Goal: Find specific page/section: Find specific page/section

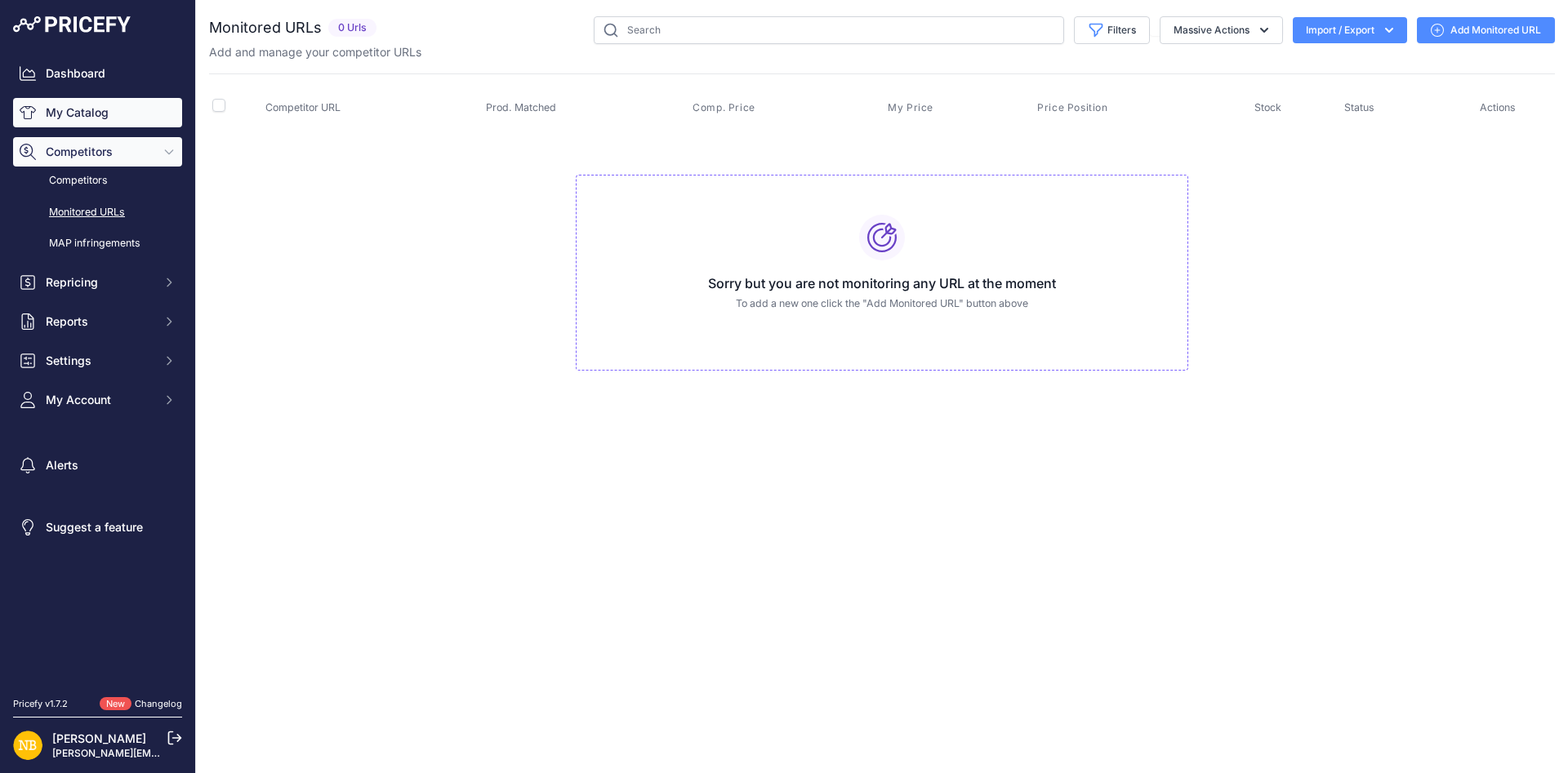
click at [122, 115] on link "My Catalog" at bounding box center [98, 113] width 169 height 30
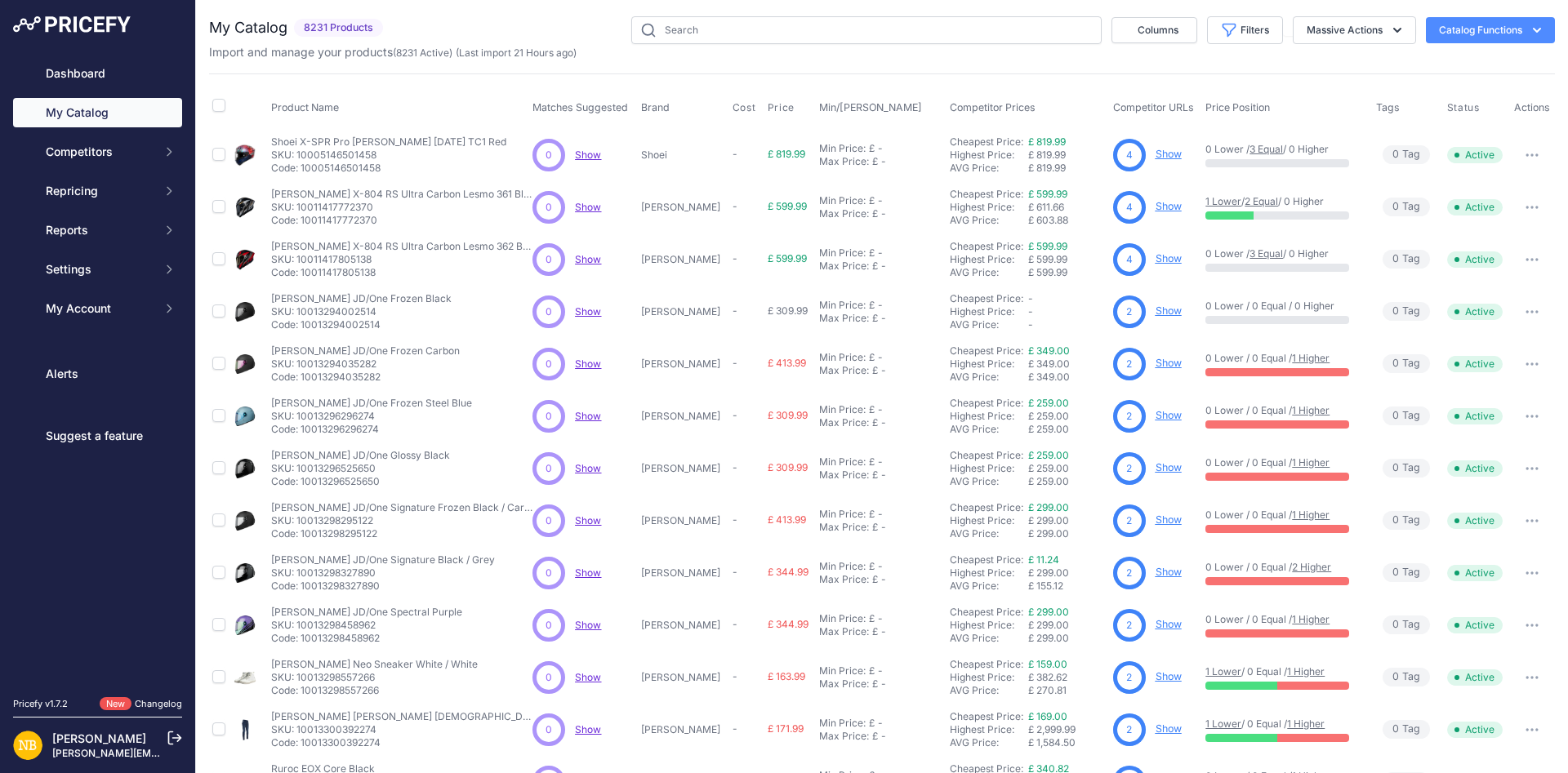
click at [677, 45] on div "Import and manage your products ( 8231 Active ) (Last import 21 Hours ago)" at bounding box center [882, 52] width 1346 height 17
click at [691, 25] on input "text" at bounding box center [865, 31] width 471 height 28
paste input "Caberg Avalon X Punk [PERSON_NAME] / White / Red"
type input "Caberg Avalon X Punk [PERSON_NAME] / White / Red"
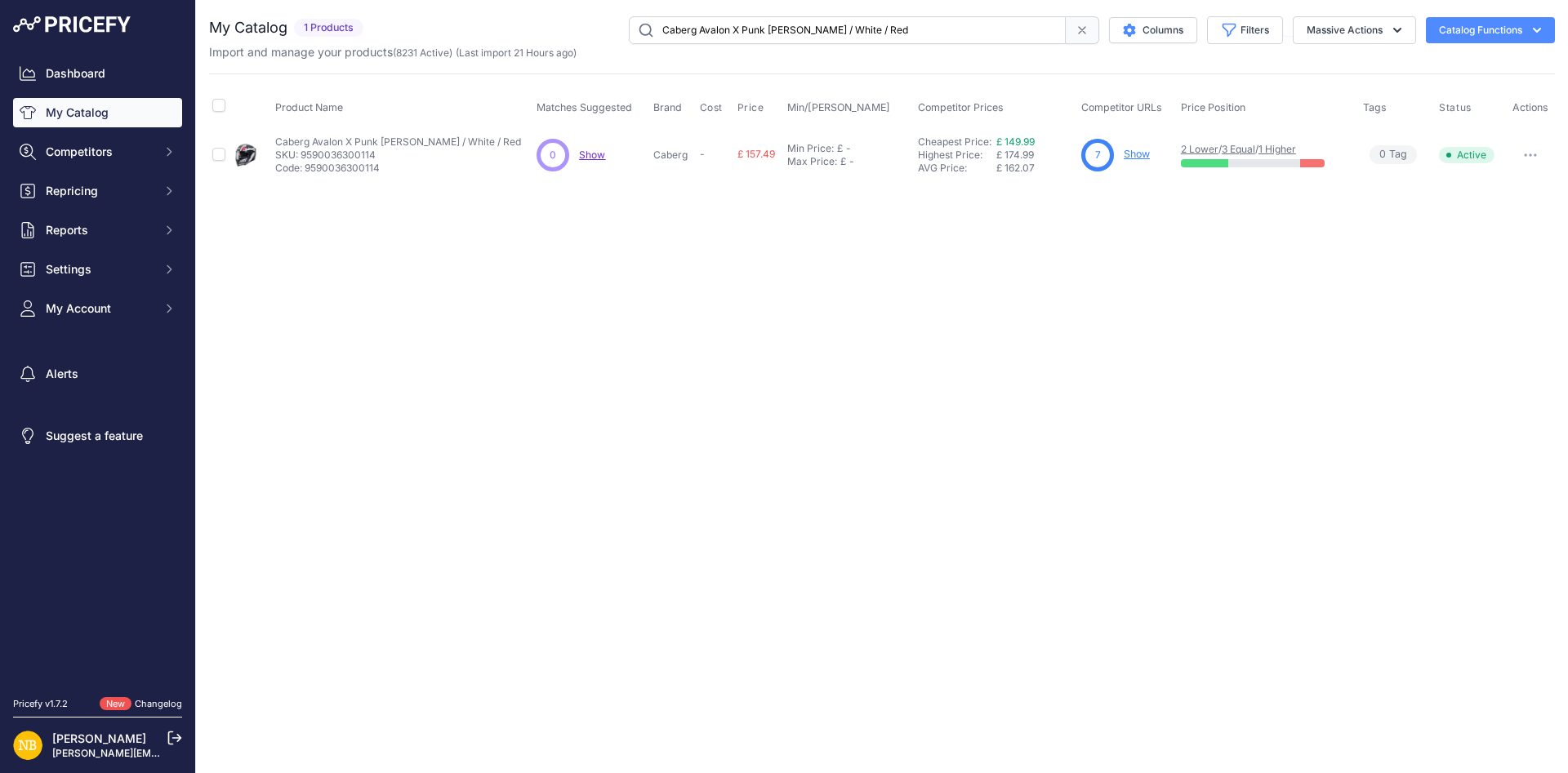
click at [1135, 155] on link "Show" at bounding box center [1137, 154] width 27 height 12
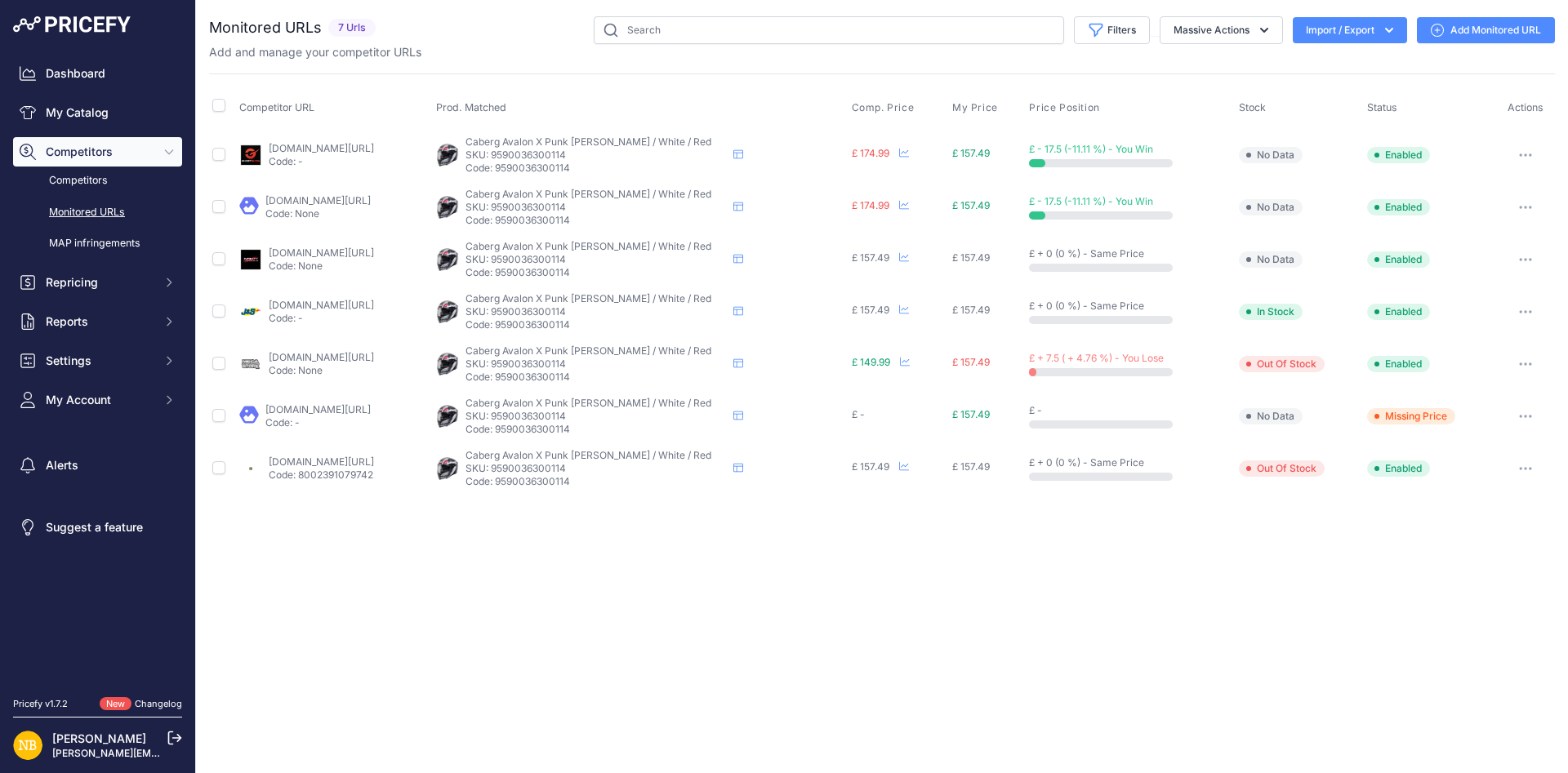
click at [351, 358] on link "[DOMAIN_NAME][URL]" at bounding box center [321, 357] width 105 height 12
